Goal: Task Accomplishment & Management: Manage account settings

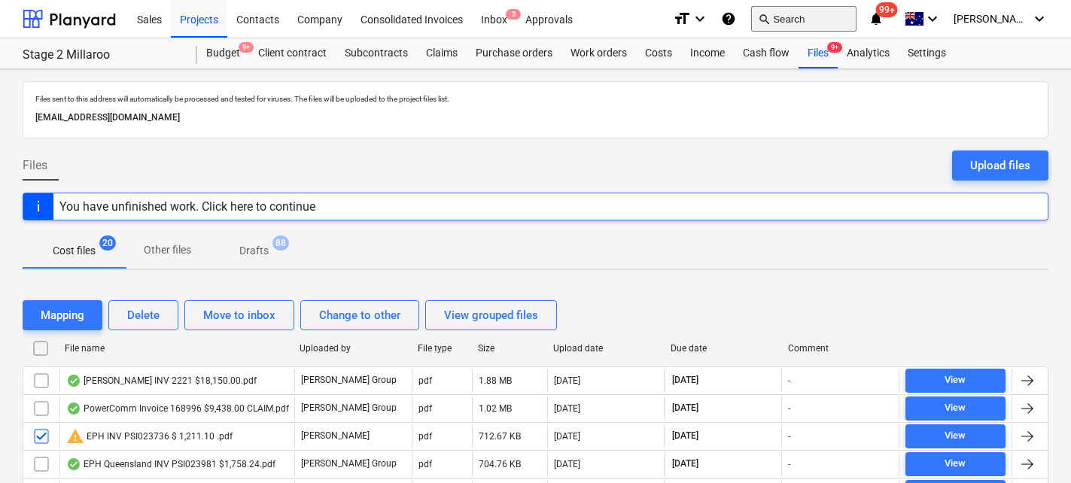
click at [809, 26] on button "search Search" at bounding box center [803, 19] width 105 height 26
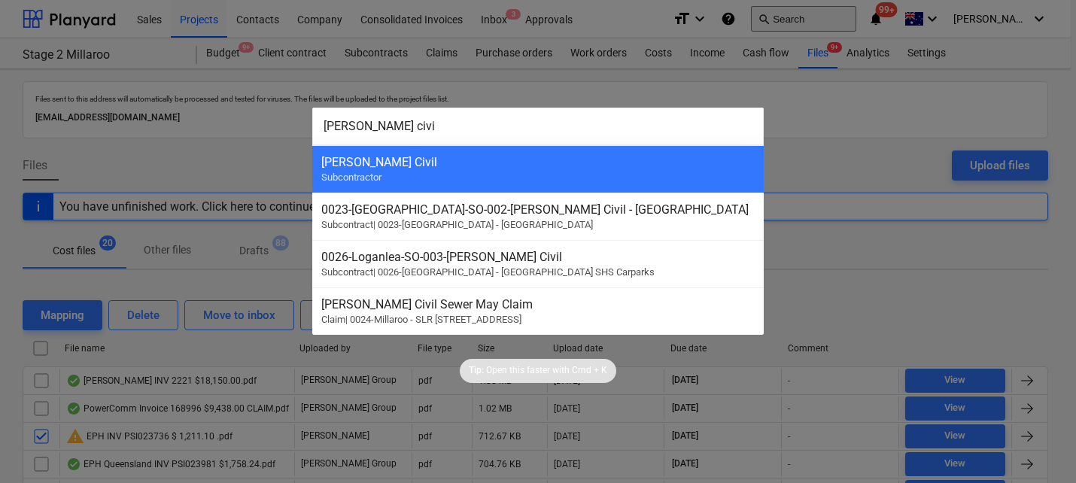
type input "[PERSON_NAME] civil"
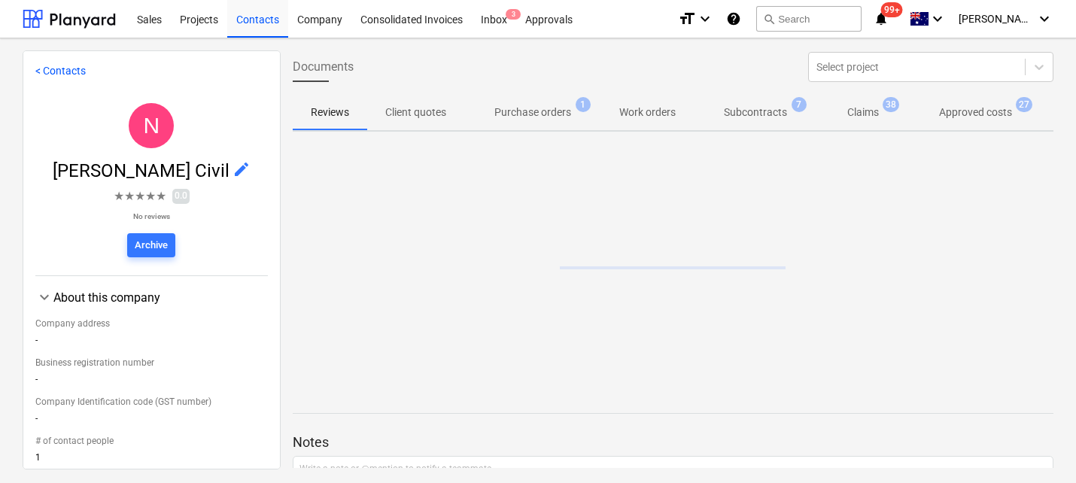
click at [950, 90] on div at bounding box center [674, 88] width 762 height 12
click at [958, 117] on p "Approved costs" at bounding box center [975, 113] width 73 height 16
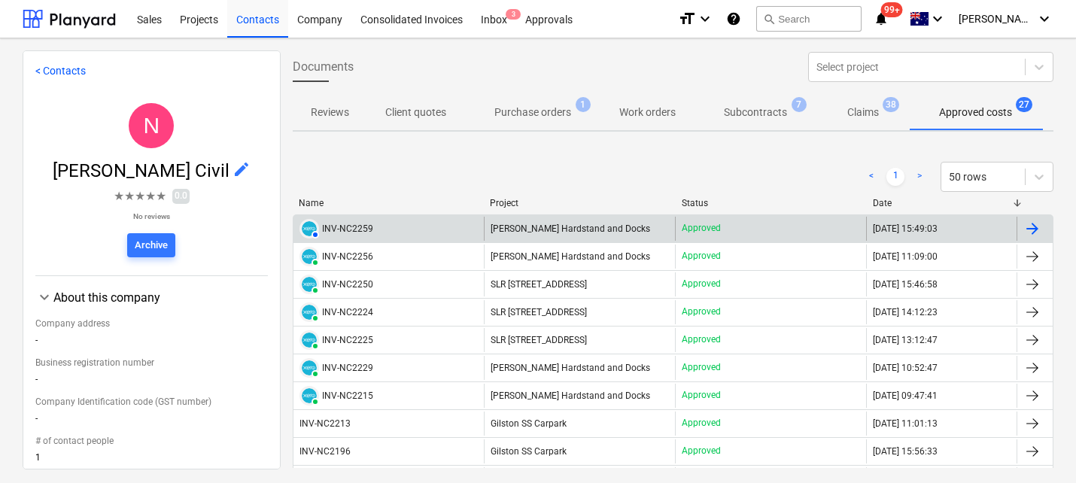
click at [362, 229] on div "INV-NC2259" at bounding box center [347, 229] width 51 height 11
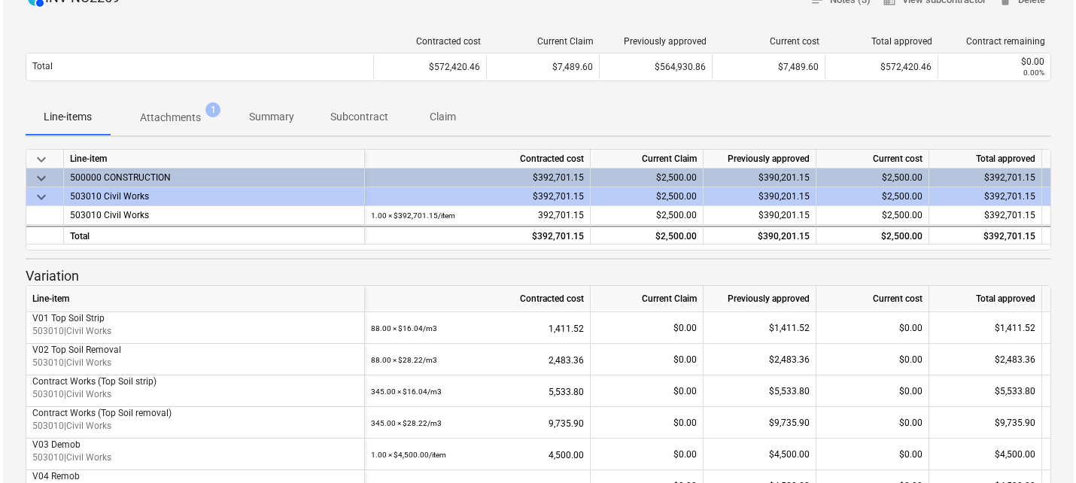
scroll to position [148, 0]
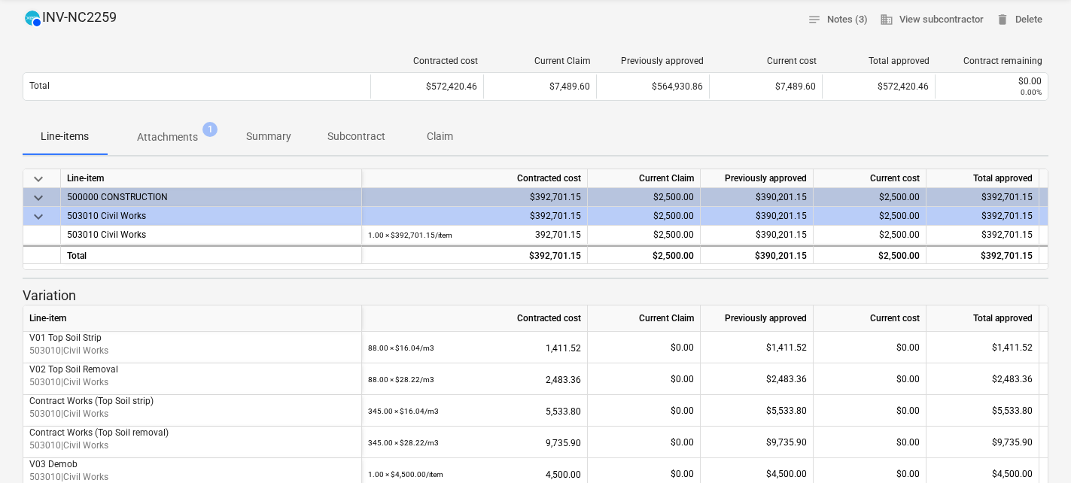
click at [193, 146] on span "Attachments 1" at bounding box center [167, 136] width 121 height 27
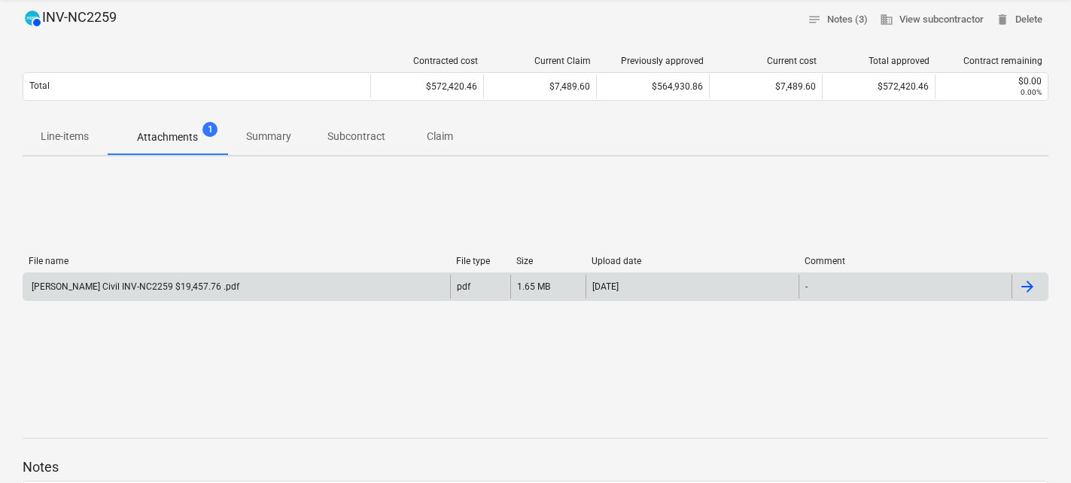
click at [163, 284] on div "[PERSON_NAME] Civil INV-NC2259 $19,457.76 .pdf" at bounding box center [134, 286] width 210 height 11
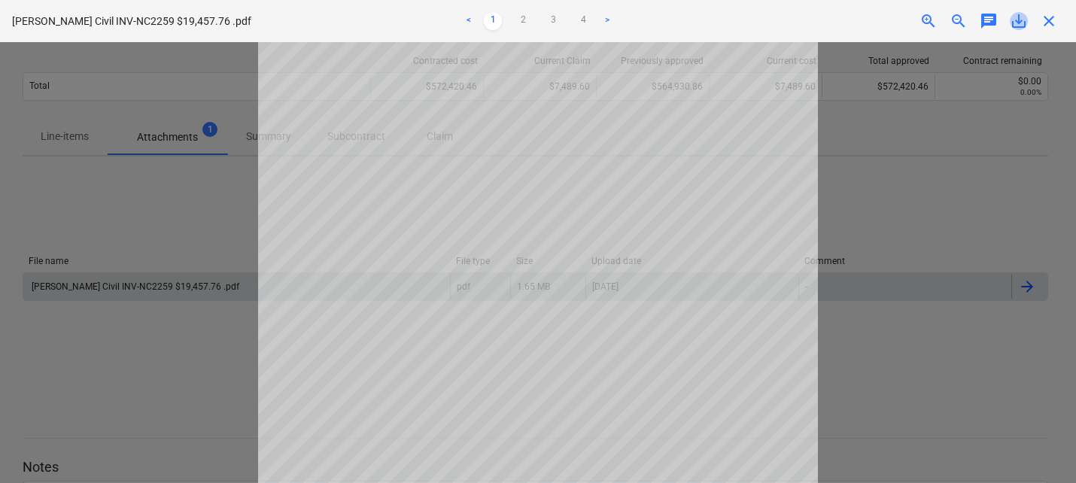
click at [1019, 19] on span "save_alt" at bounding box center [1019, 21] width 18 height 18
click at [1021, 18] on span "save_alt" at bounding box center [1019, 21] width 18 height 18
click at [1048, 17] on span "close" at bounding box center [1049, 21] width 18 height 18
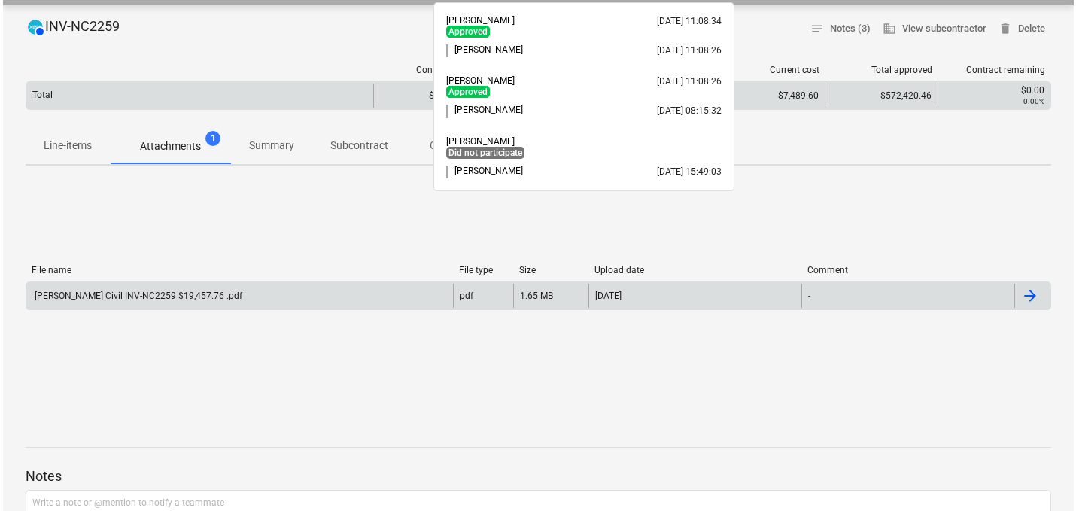
scroll to position [0, 0]
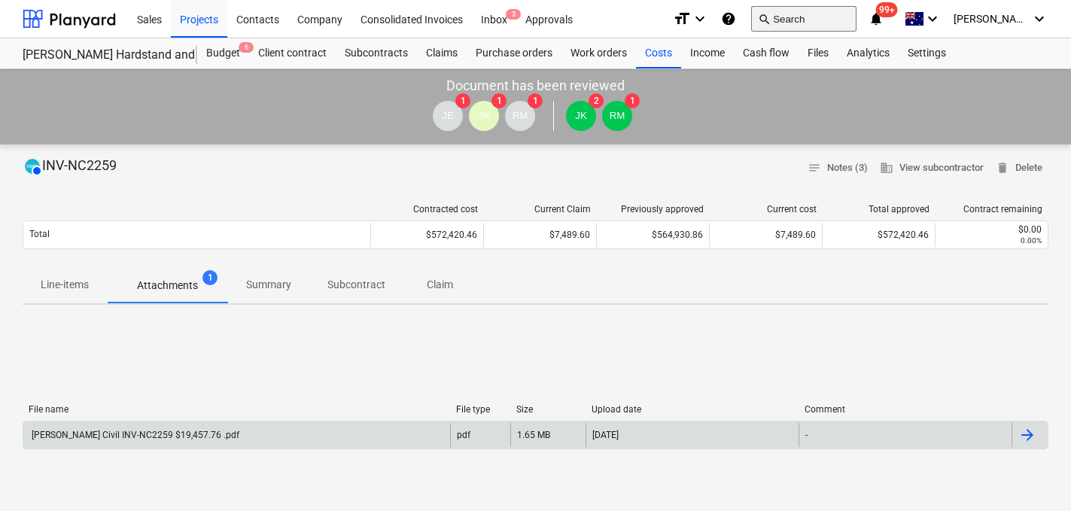
click at [847, 20] on button "search Search" at bounding box center [803, 19] width 105 height 26
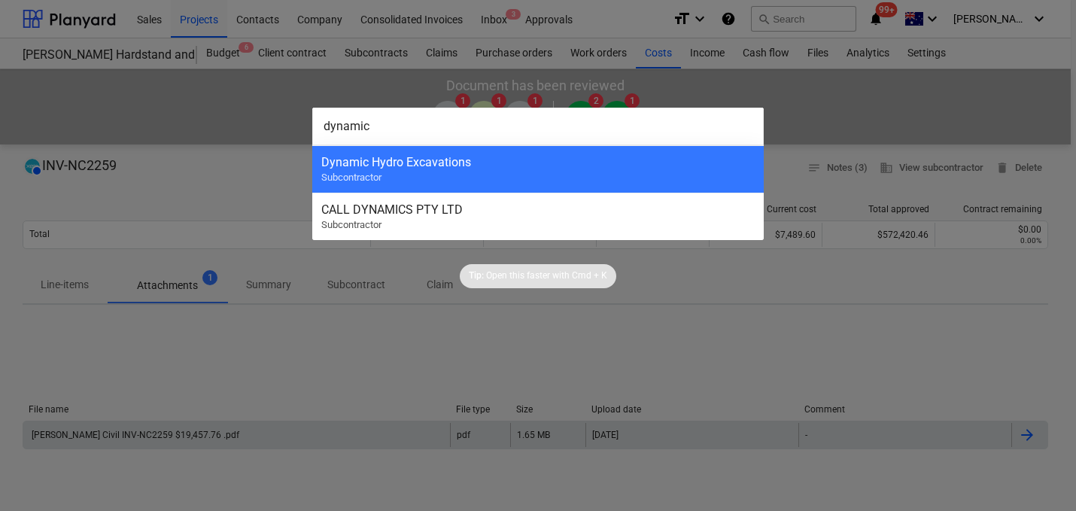
type input "dynamic"
click at [580, 175] on div "Dynamic Hydro Excavations Subcontractor" at bounding box center [538, 168] width 452 height 47
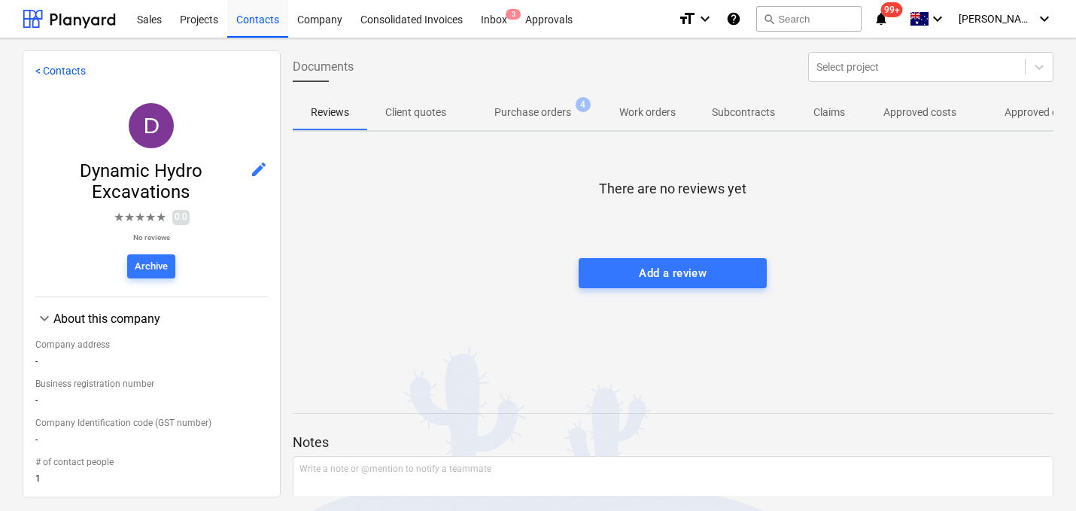
click at [1005, 117] on p "Approved other costs" at bounding box center [1055, 113] width 100 height 16
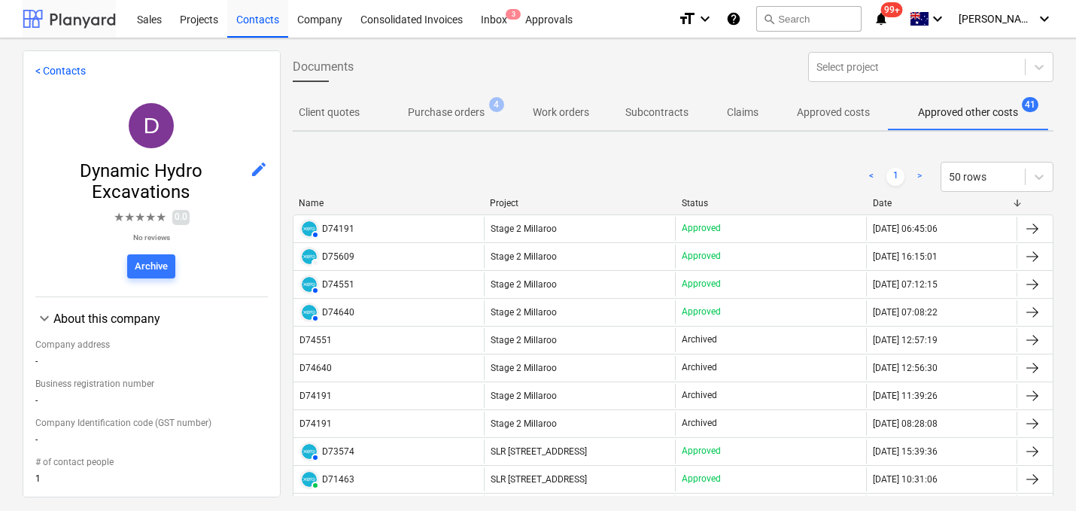
click at [81, 10] on div at bounding box center [69, 19] width 93 height 38
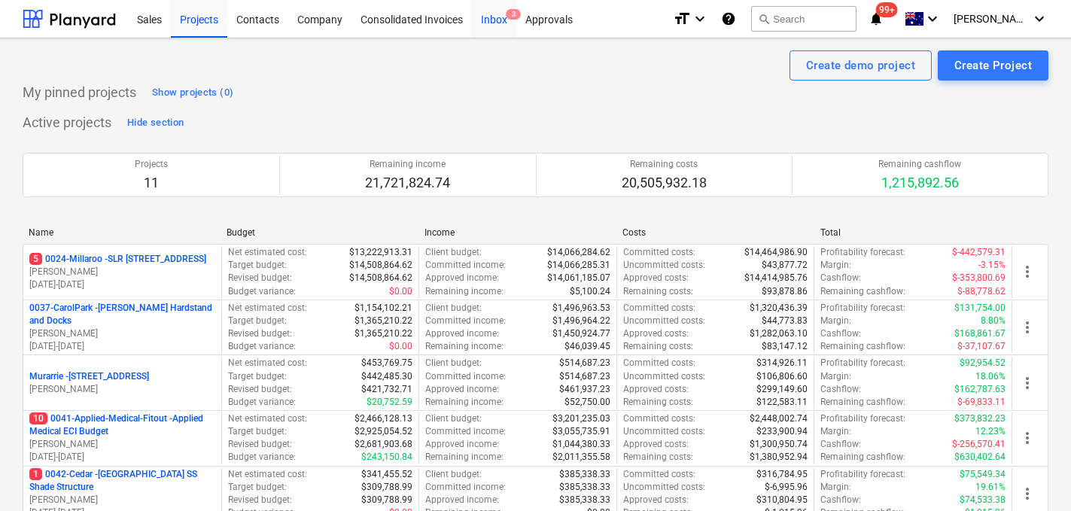
click at [497, 22] on div "Inbox 3" at bounding box center [494, 18] width 44 height 38
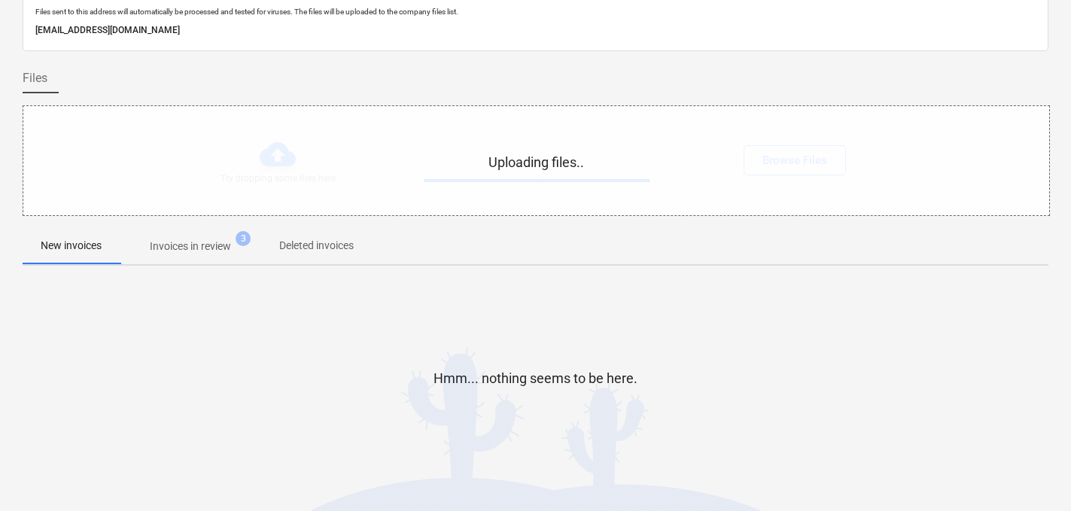
scroll to position [73, 0]
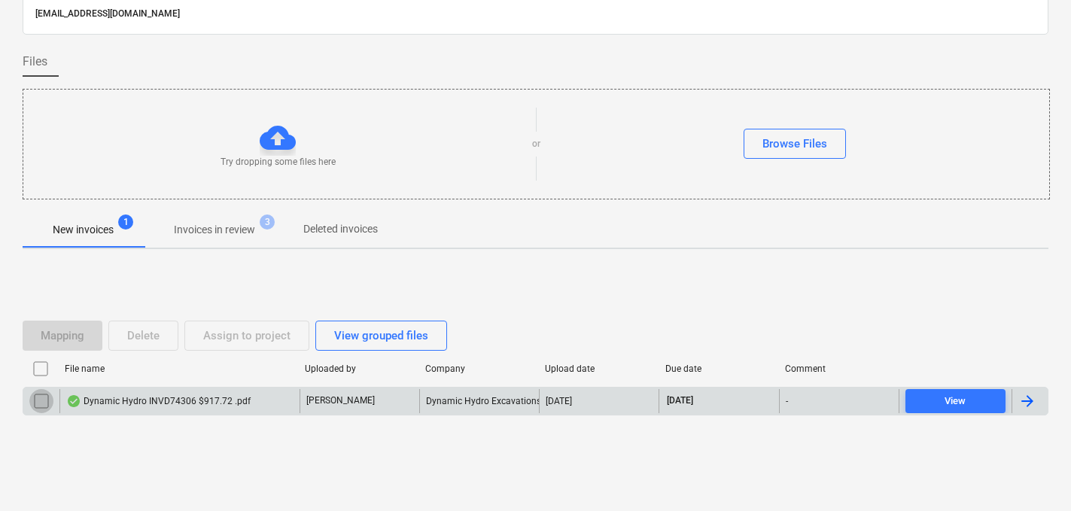
click at [38, 400] on input "checkbox" at bounding box center [41, 401] width 24 height 24
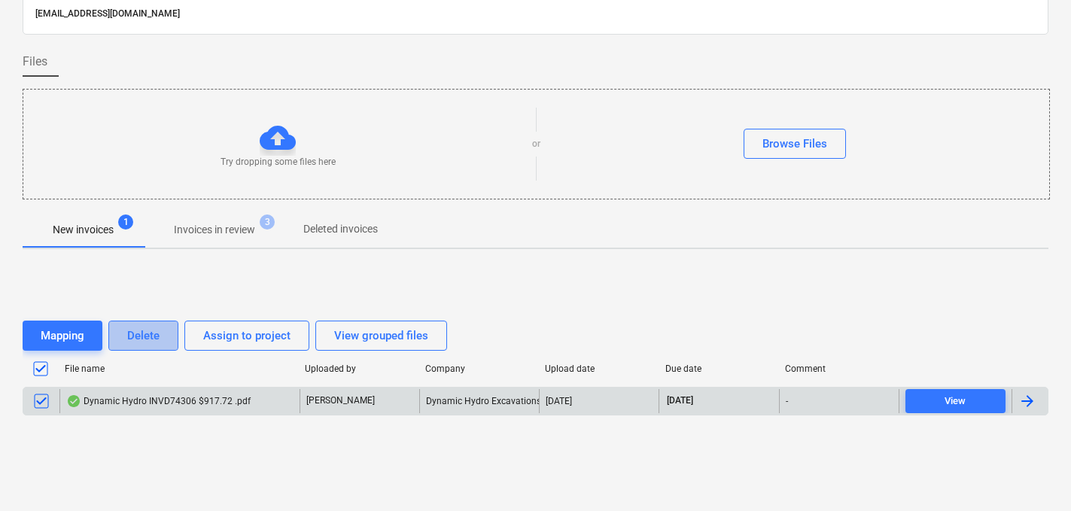
click at [144, 331] on div "Delete" at bounding box center [143, 336] width 32 height 20
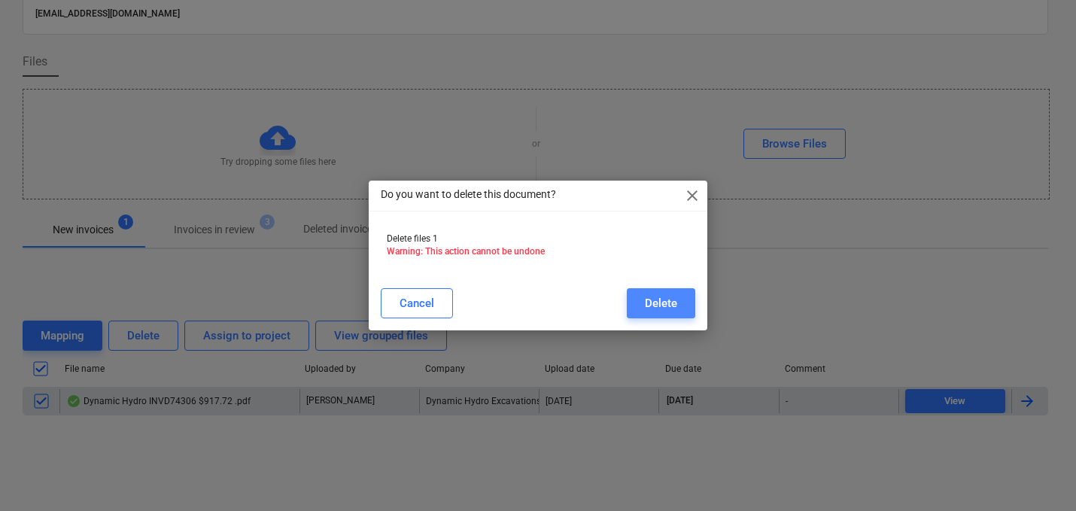
click at [656, 304] on div "Delete" at bounding box center [661, 303] width 32 height 20
